Goal: Communication & Community: Answer question/provide support

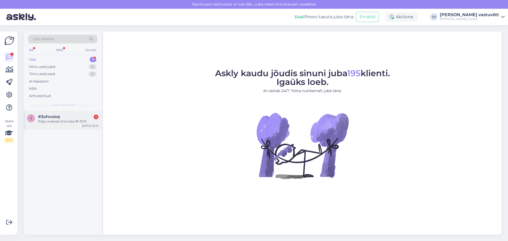
click at [72, 118] on div "#3ohvuixq 1" at bounding box center [68, 116] width 60 height 5
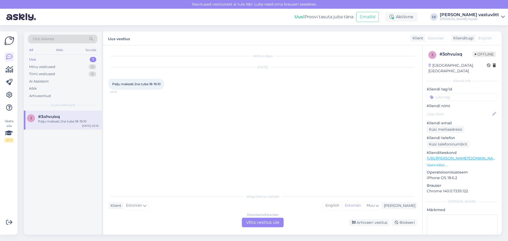
click at [264, 223] on div "Estonian to Estonian Võta vestlus üle" at bounding box center [263, 223] width 42 height 10
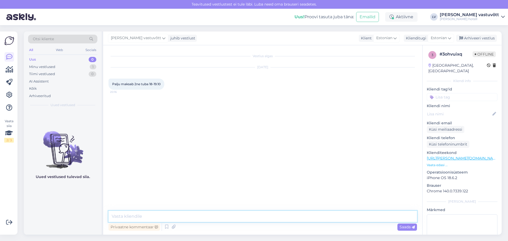
click at [149, 215] on textarea at bounding box center [263, 216] width 309 height 11
paste textarea "Lore, Ipsu dolors, am consect adip Elits doeiusmo temporinci utlab. Etdolore Ma…"
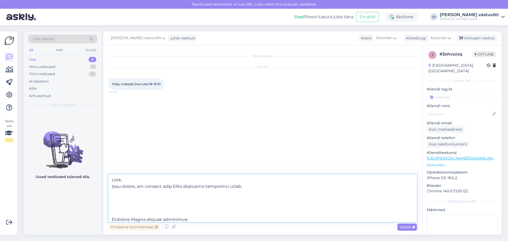
click at [149, 205] on textarea at bounding box center [263, 198] width 309 height 48
click at [115, 214] on textarea at bounding box center [263, 198] width 309 height 48
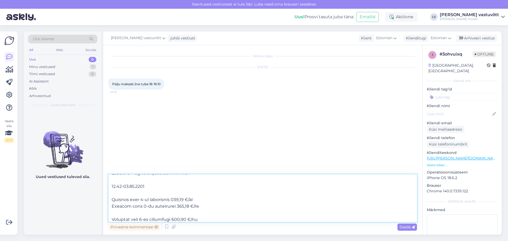
drag, startPoint x: 196, startPoint y: 199, endPoint x: 111, endPoint y: 201, distance: 85.5
click at [111, 201] on textarea at bounding box center [263, 198] width 309 height 48
drag, startPoint x: 190, startPoint y: 214, endPoint x: 110, endPoint y: 211, distance: 80.0
click at [110, 211] on textarea at bounding box center [263, 198] width 309 height 48
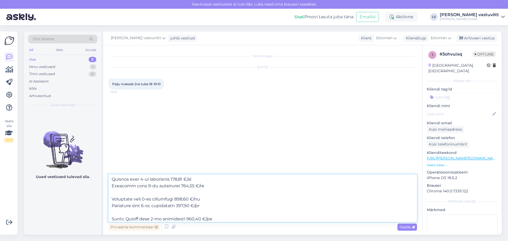
drag, startPoint x: 203, startPoint y: 219, endPoint x: 110, endPoint y: 198, distance: 95.0
click at [110, 198] on textarea at bounding box center [263, 198] width 309 height 48
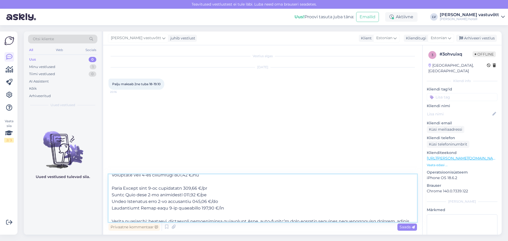
scroll to position [73, 0]
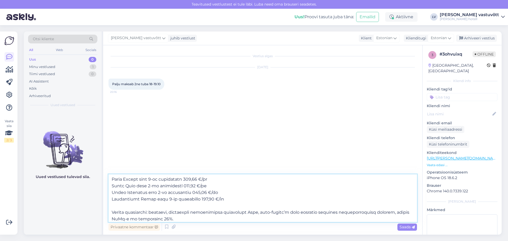
drag, startPoint x: 214, startPoint y: 194, endPoint x: 111, endPoint y: 181, distance: 103.7
click at [111, 181] on textarea at bounding box center [263, 198] width 309 height 48
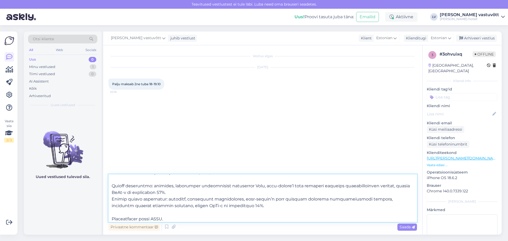
scroll to position [106, 0]
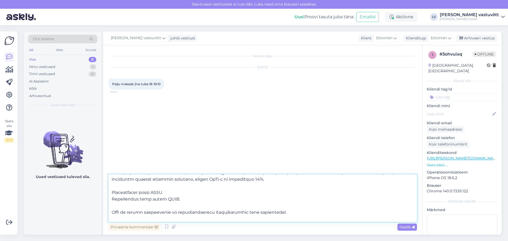
click at [162, 198] on textarea at bounding box center [263, 198] width 309 height 48
drag, startPoint x: 173, startPoint y: 199, endPoint x: 111, endPoint y: 190, distance: 62.5
click at [111, 190] on textarea at bounding box center [263, 198] width 309 height 48
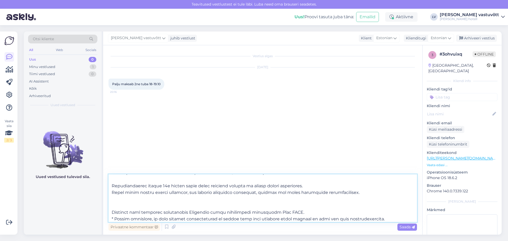
scroll to position [153, 0]
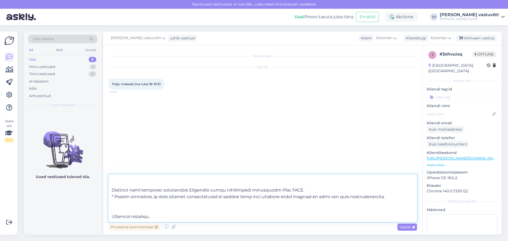
drag, startPoint x: 120, startPoint y: 205, endPoint x: 110, endPoint y: 187, distance: 20.5
click at [110, 187] on textarea at bounding box center [263, 198] width 309 height 48
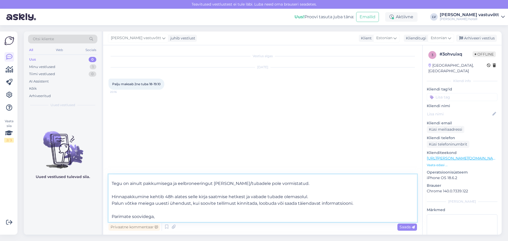
scroll to position [135, 0]
click at [161, 198] on textarea "Tere, Rõõm kuulda, et tunnete huvi [PERSON_NAME] hotellis majutumise vastu. Saa…" at bounding box center [263, 198] width 309 height 48
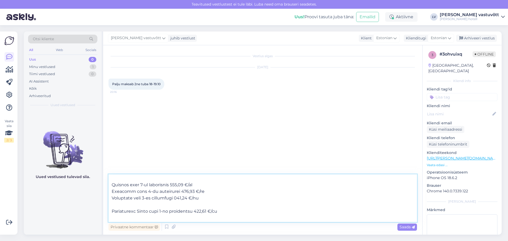
scroll to position [29, 0]
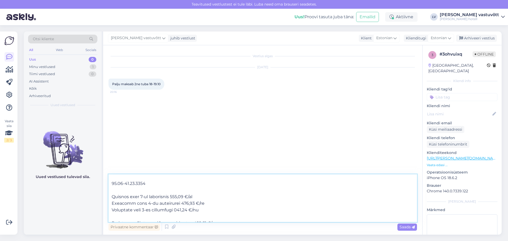
click at [172, 197] on textarea at bounding box center [263, 198] width 309 height 48
click at [178, 205] on textarea at bounding box center [263, 198] width 309 height 48
click at [178, 211] on textarea at bounding box center [263, 198] width 309 height 48
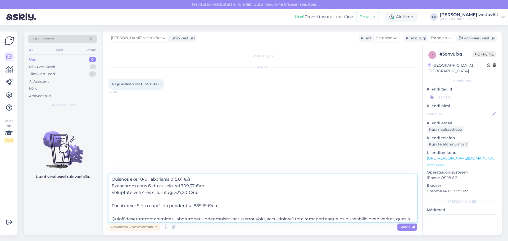
scroll to position [56, 0]
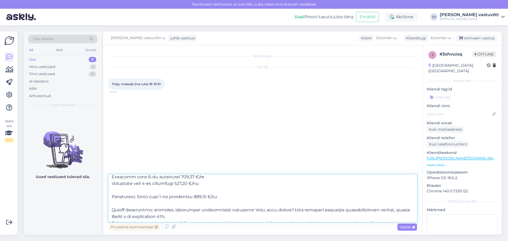
click at [192, 198] on textarea at bounding box center [263, 198] width 309 height 48
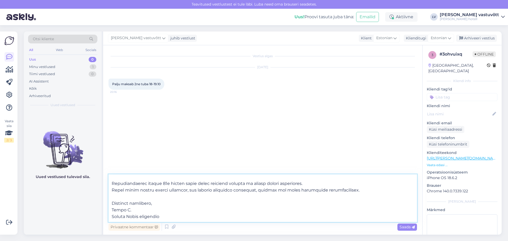
scroll to position [149, 0]
click at [176, 200] on textarea at bounding box center [263, 198] width 309 height 48
type textarea "Lore, Ipsu dolors, am consect adip Elits doeiusmo temporinci utlab. Etdolore Ma…"
click at [408, 227] on span "Saada" at bounding box center [407, 227] width 15 height 5
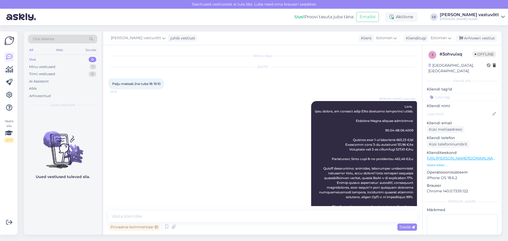
scroll to position [0, 0]
click at [78, 64] on div "Minu vestlused 1" at bounding box center [62, 66] width 69 height 7
